Goal: Information Seeking & Learning: Learn about a topic

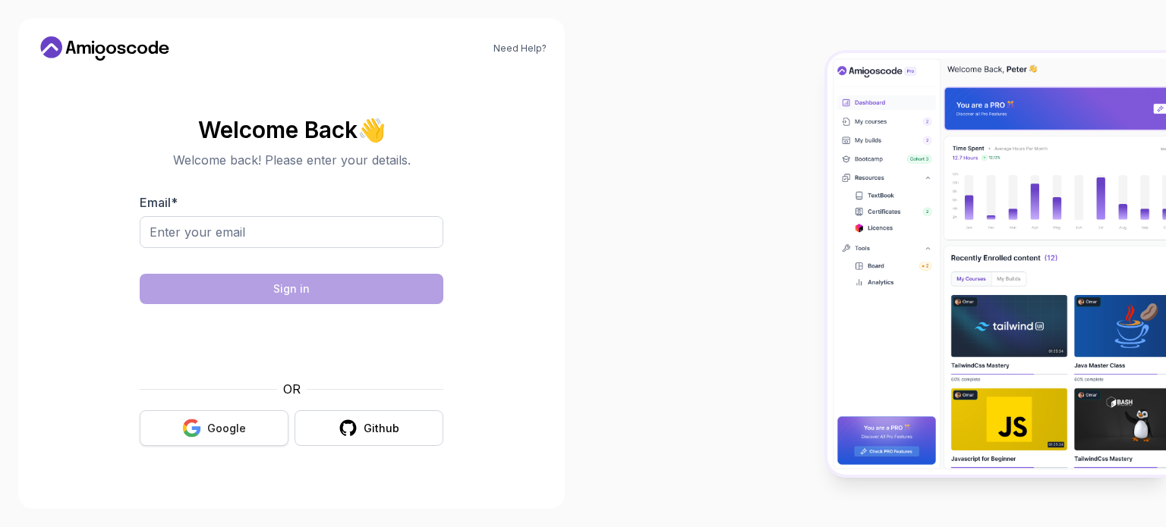
click at [241, 423] on div "Google" at bounding box center [226, 428] width 39 height 15
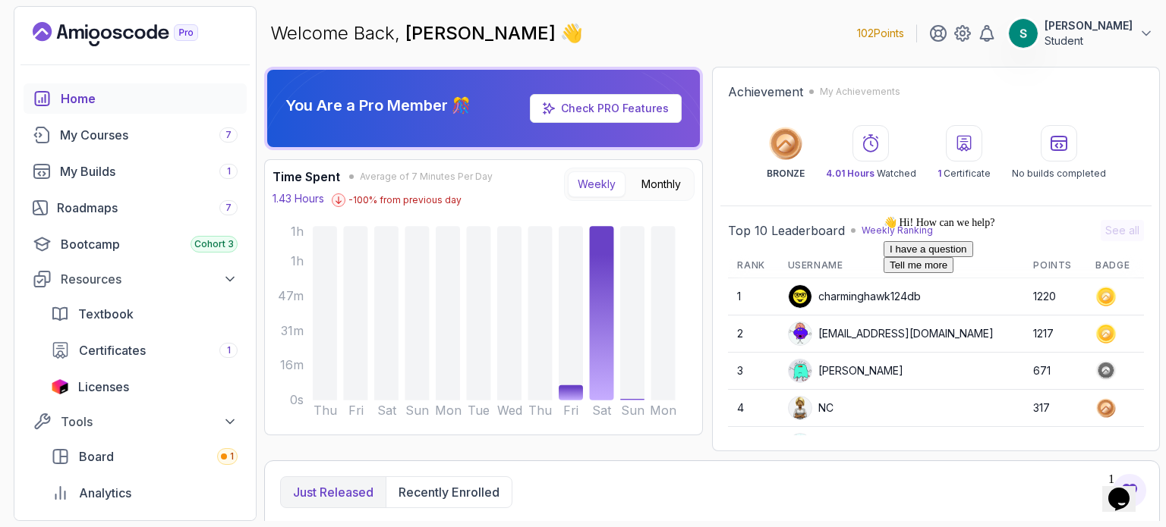
click at [893, 27] on div "102 Points [PERSON_NAME] Student" at bounding box center [1005, 33] width 297 height 30
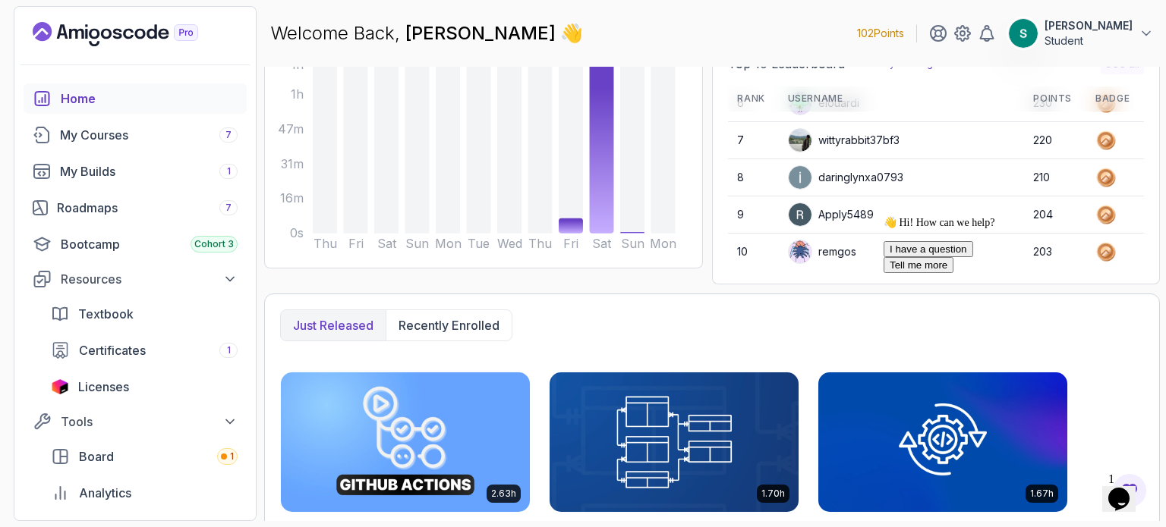
scroll to position [52, 0]
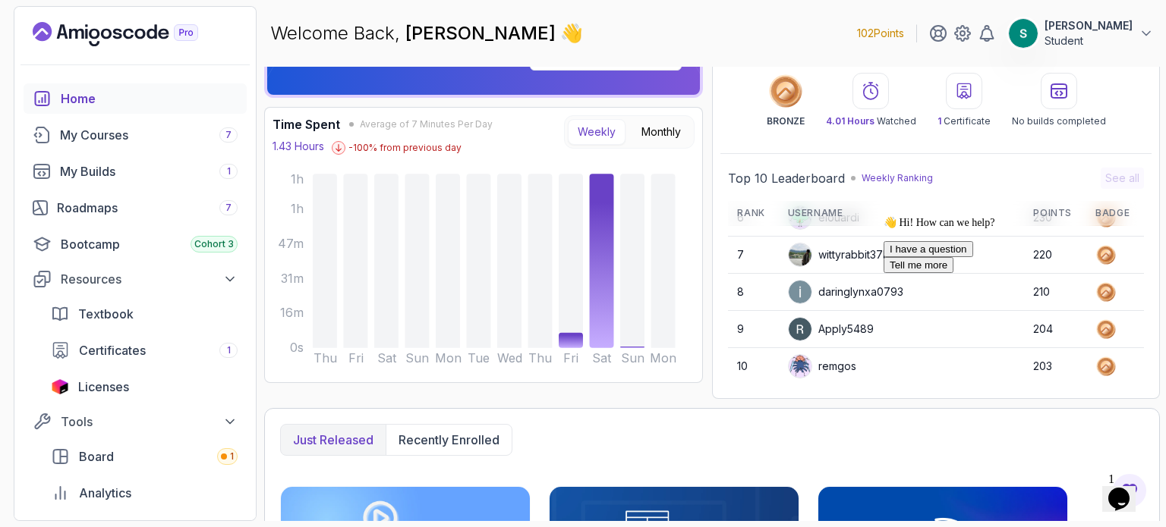
click at [883, 216] on icon "Chat attention grabber" at bounding box center [883, 216] width 0 height 0
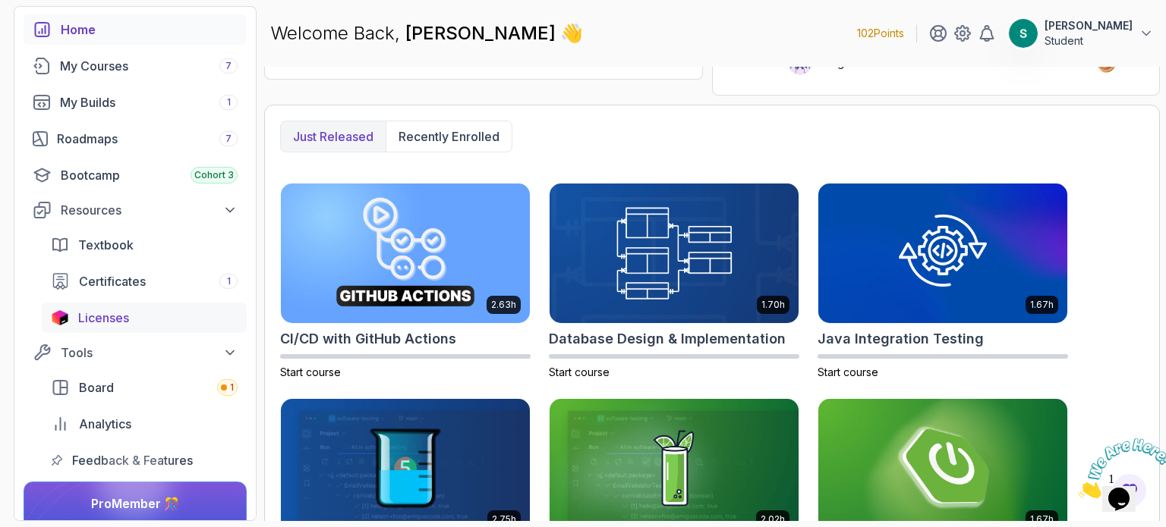
scroll to position [53, 0]
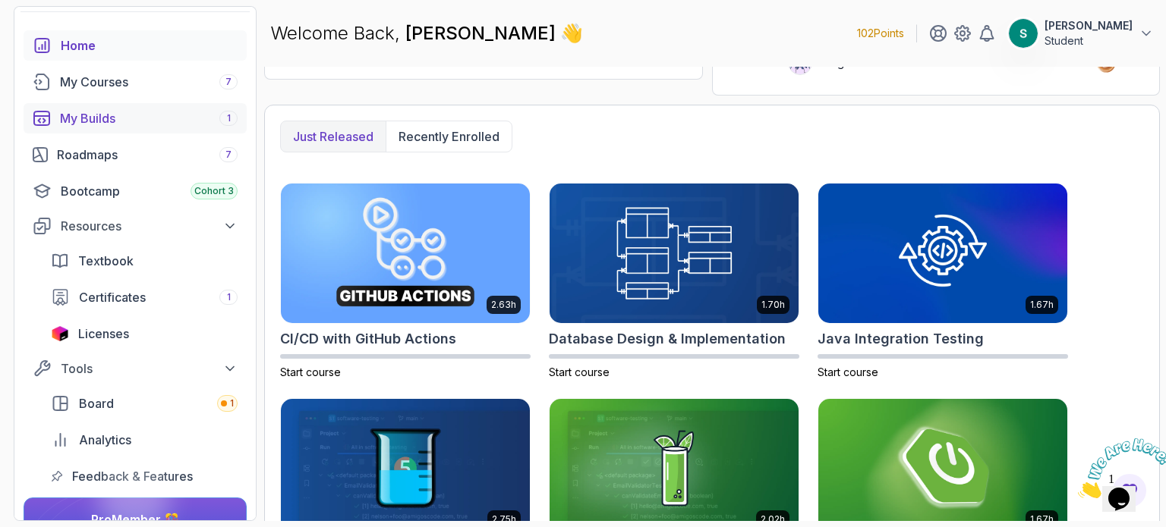
click at [140, 109] on div "My Builds 1" at bounding box center [149, 118] width 178 height 18
click at [143, 78] on div "My Courses 7" at bounding box center [149, 82] width 178 height 18
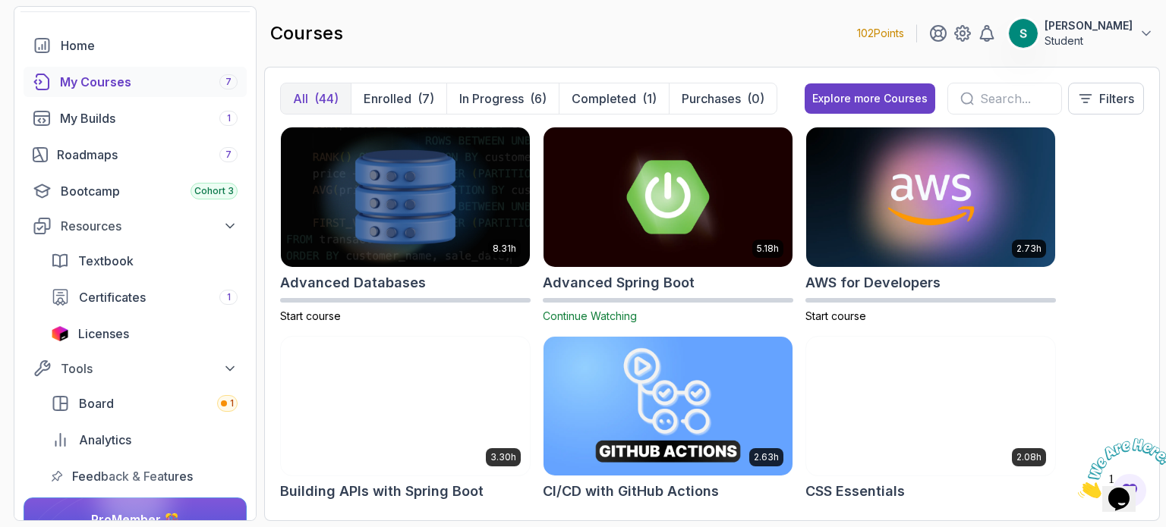
scroll to position [152, 0]
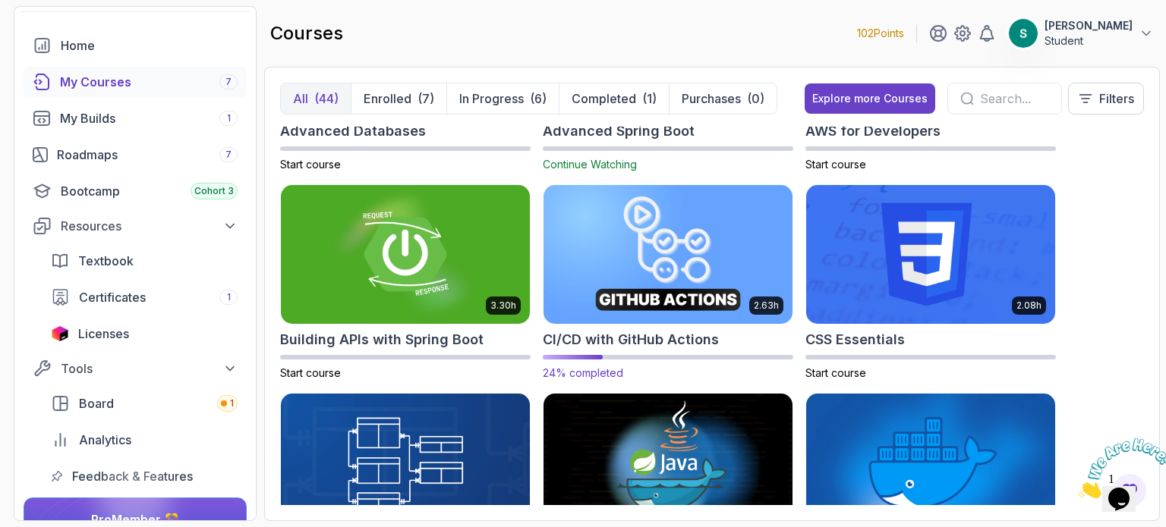
click at [640, 238] on img at bounding box center [667, 254] width 261 height 146
